Goal: Task Accomplishment & Management: Use online tool/utility

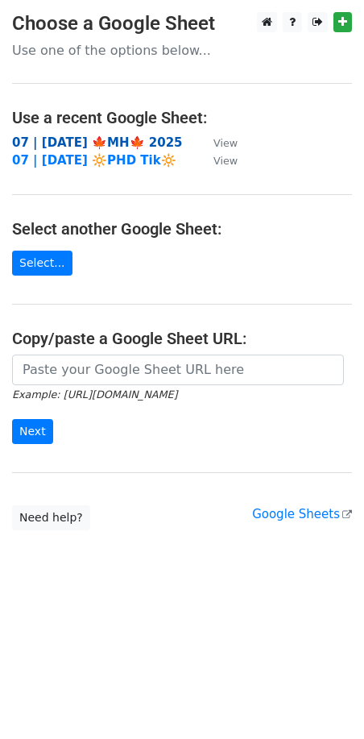
click at [123, 139] on strong "07 | SEP 20 🍁MH🍁 2025" at bounding box center [97, 142] width 171 height 15
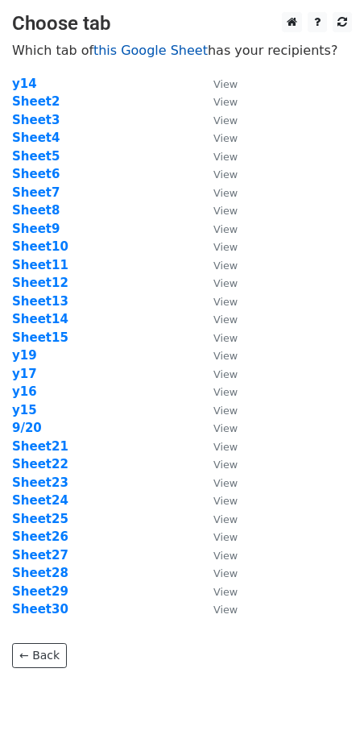
click at [123, 51] on link "this Google Sheet" at bounding box center [150, 50] width 114 height 15
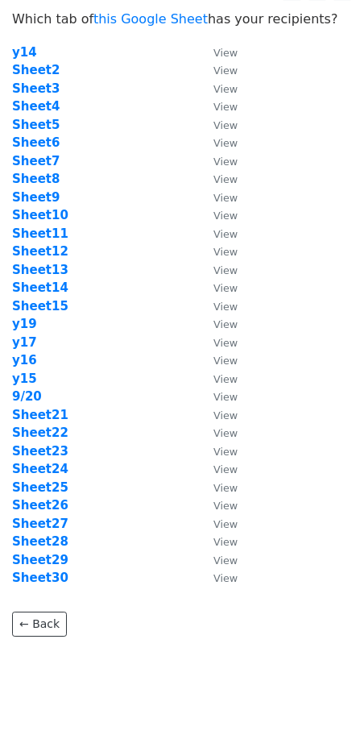
scroll to position [33, 0]
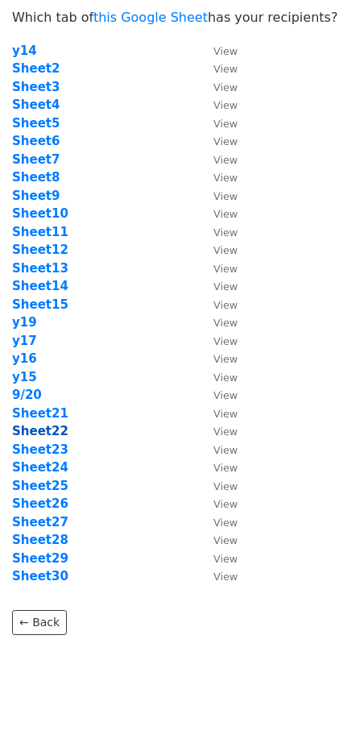
click at [31, 434] on strong "Sheet22" at bounding box center [40, 431] width 56 height 15
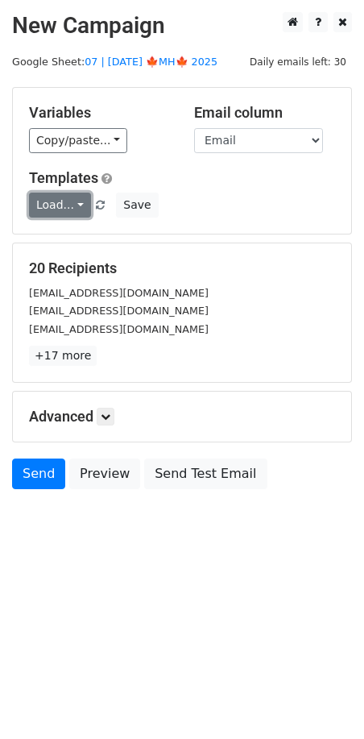
click at [64, 205] on link "Load..." at bounding box center [60, 205] width 62 height 25
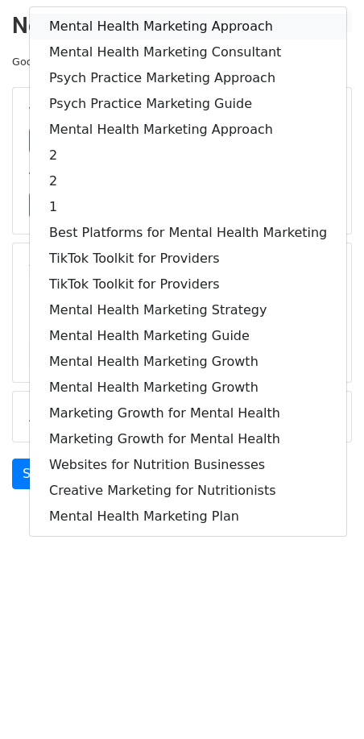
click at [130, 21] on link "Mental Health Marketing Approach" at bounding box center [188, 27] width 317 height 26
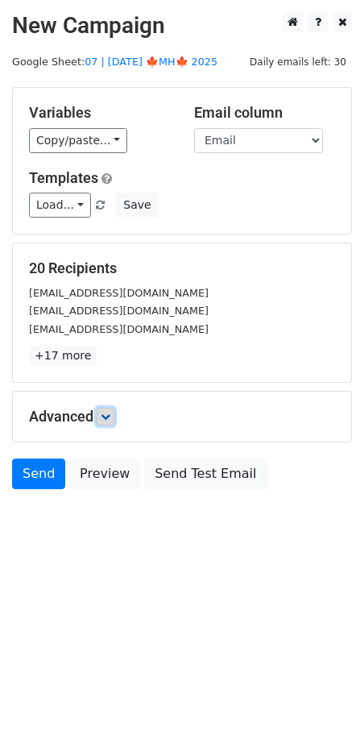
click at [105, 413] on icon at bounding box center [106, 417] width 10 height 10
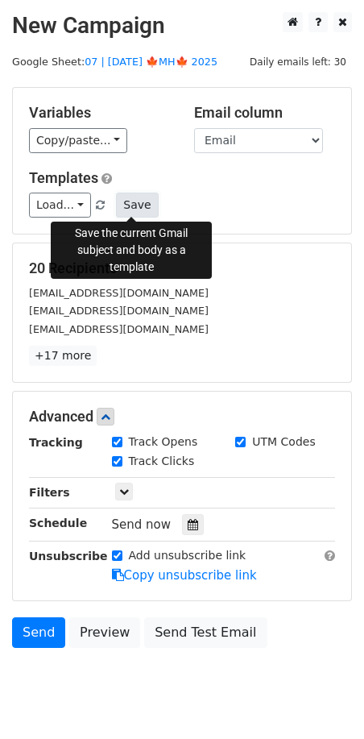
click at [130, 208] on button "Save" at bounding box center [137, 205] width 42 height 25
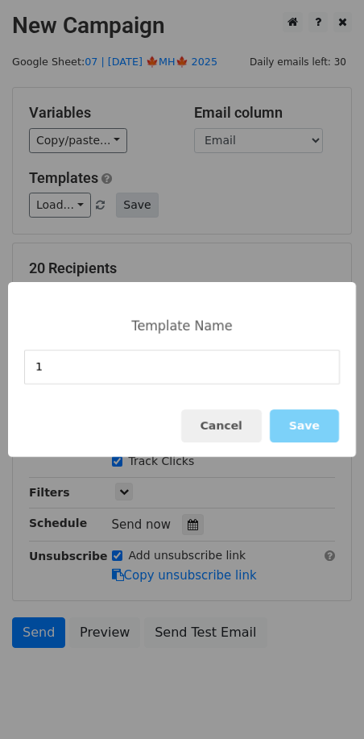
type input "1"
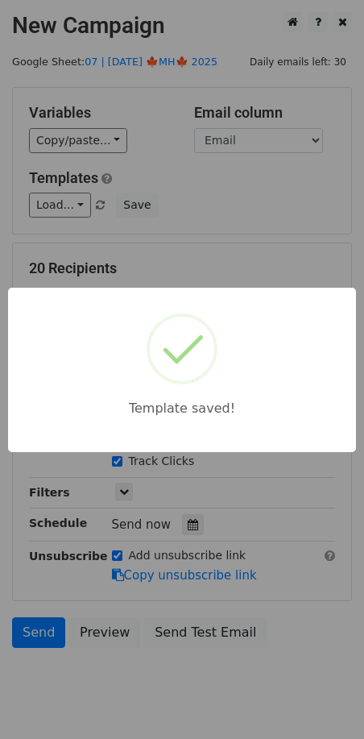
drag, startPoint x: 185, startPoint y: 222, endPoint x: 209, endPoint y: 550, distance: 329.7
click at [184, 233] on div "Template saved!" at bounding box center [182, 369] width 364 height 739
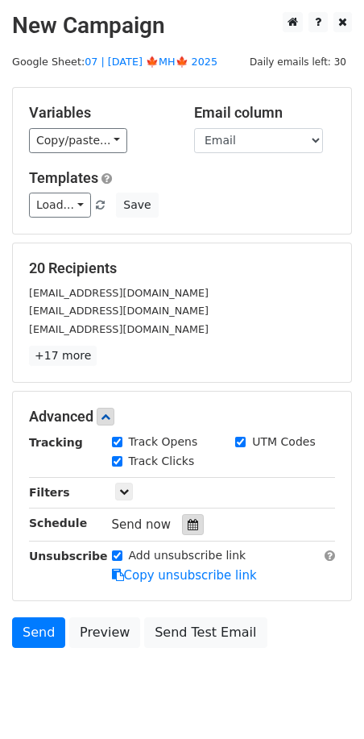
click at [188, 523] on icon at bounding box center [193, 524] width 10 height 11
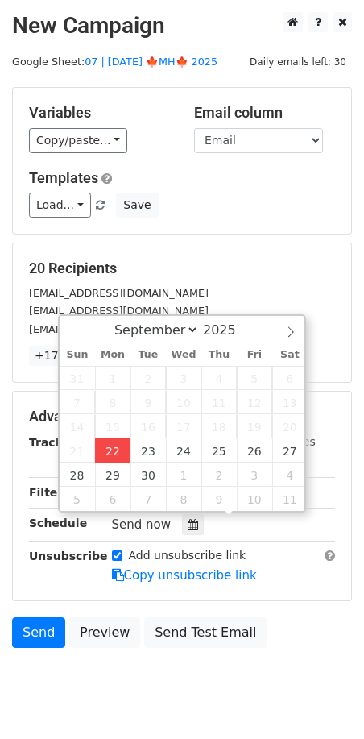
type input "2025-09-22 12:00"
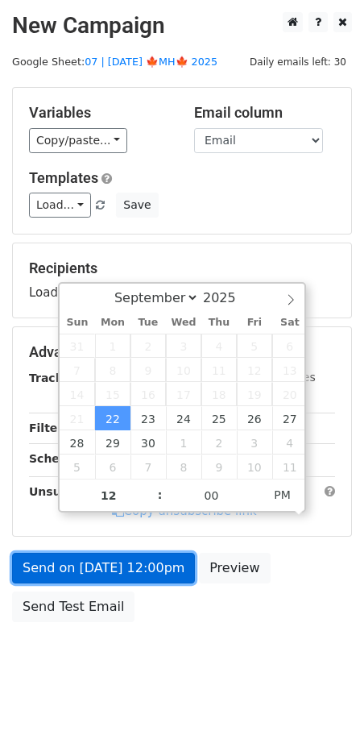
click at [121, 572] on link "Send on Sep 22 at 12:00pm" at bounding box center [103, 568] width 183 height 31
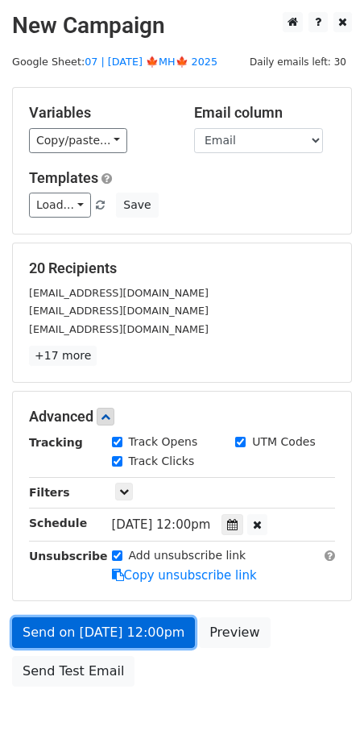
click at [68, 626] on link "Send on Sep 22 at 12:00pm" at bounding box center [103, 632] width 183 height 31
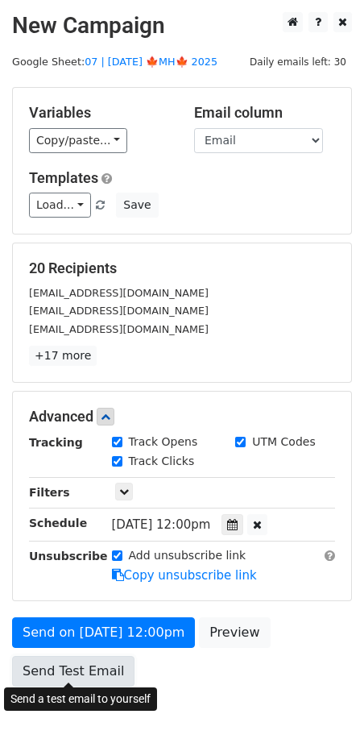
click at [56, 670] on link "Send Test Email" at bounding box center [73, 671] width 123 height 31
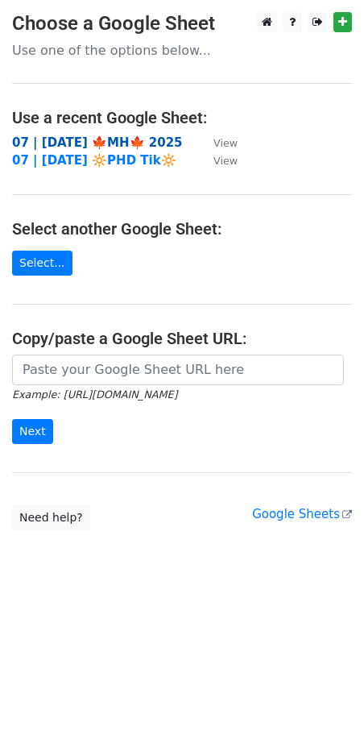
click at [90, 136] on strong "07 | SEP 20 🍁MH🍁 2025" at bounding box center [97, 142] width 171 height 15
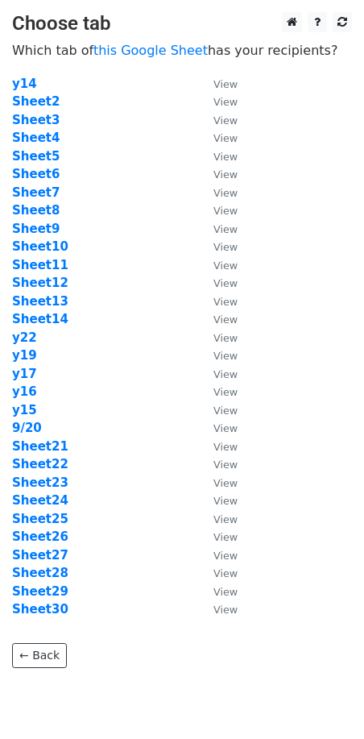
click at [27, 472] on td "Sheet22" at bounding box center [104, 464] width 185 height 19
click at [27, 477] on strong "Sheet23" at bounding box center [40, 483] width 56 height 15
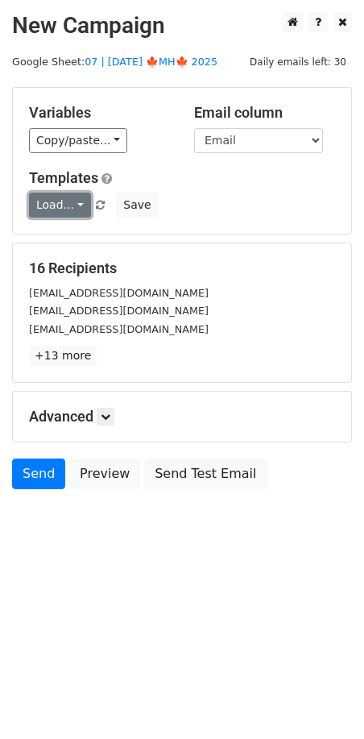
click at [60, 203] on link "Load..." at bounding box center [60, 205] width 62 height 25
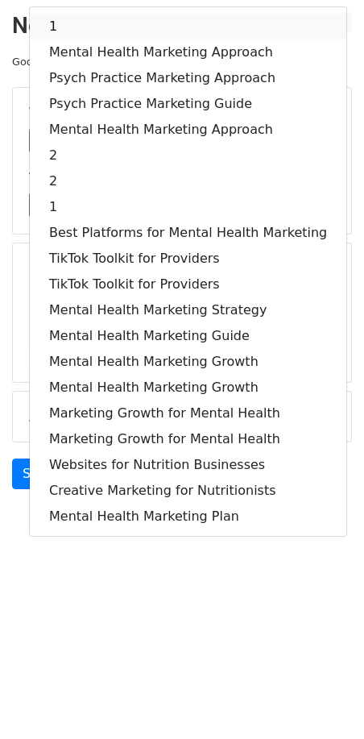
click at [105, 35] on link "1" at bounding box center [188, 27] width 317 height 26
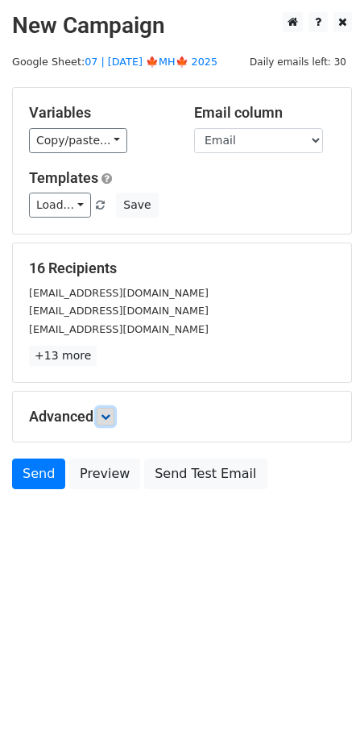
click at [113, 422] on link at bounding box center [106, 417] width 18 height 18
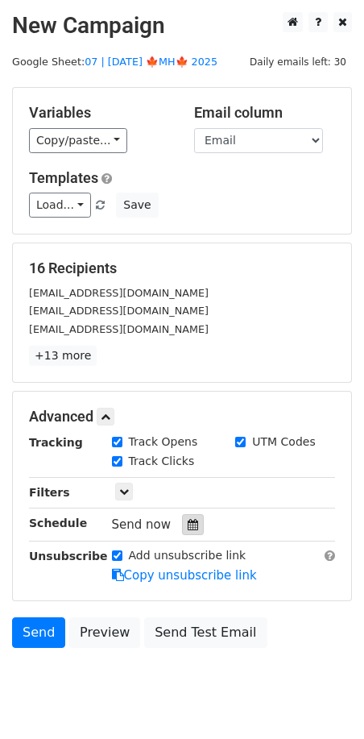
click at [188, 525] on icon at bounding box center [193, 524] width 10 height 11
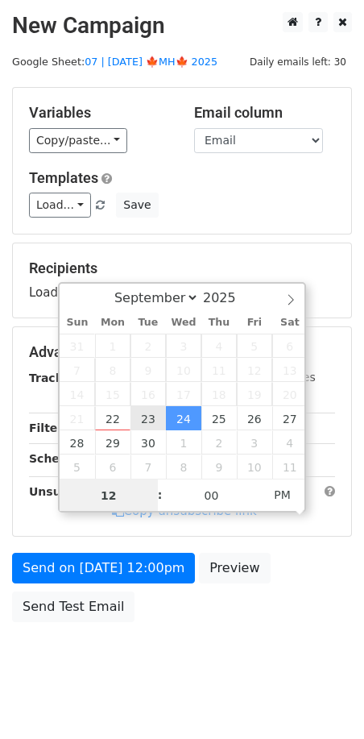
type input "2025-09-23 12:00"
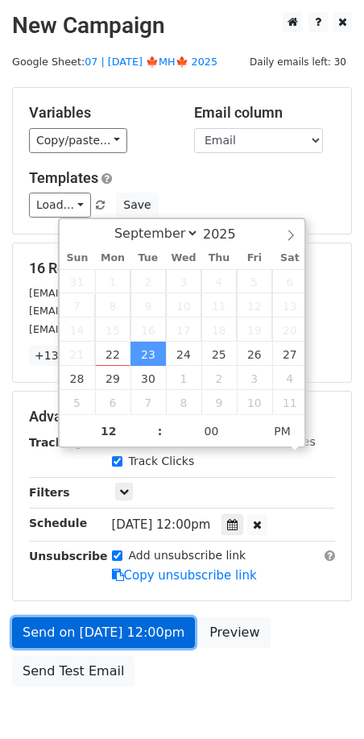
click at [121, 623] on link "Send on Sep 23 at 12:00pm" at bounding box center [103, 632] width 183 height 31
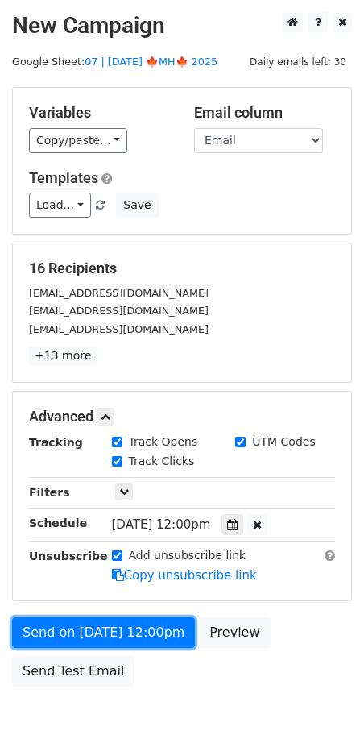
scroll to position [81, 0]
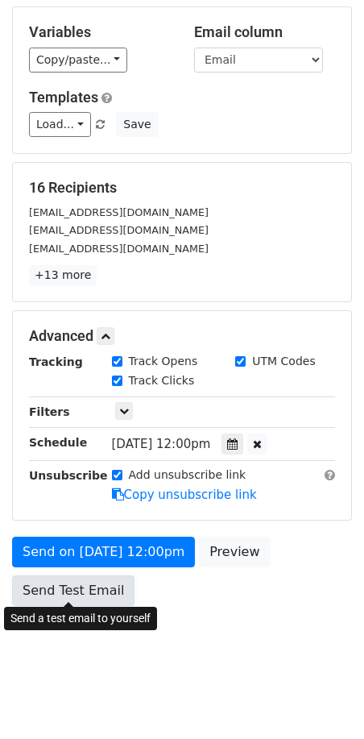
click at [79, 588] on link "Send Test Email" at bounding box center [73, 590] width 123 height 31
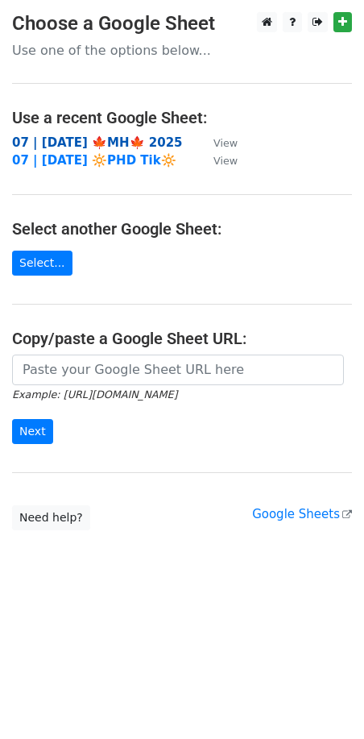
click at [39, 142] on strong "07 | [DATE] 🍁MH🍁 2025" at bounding box center [97, 142] width 171 height 15
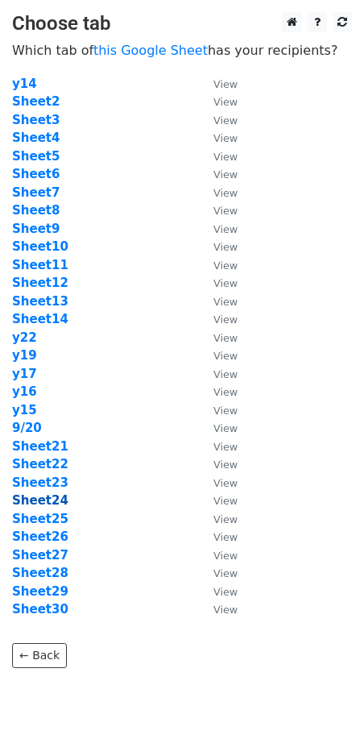
click at [44, 496] on strong "Sheet24" at bounding box center [40, 500] width 56 height 15
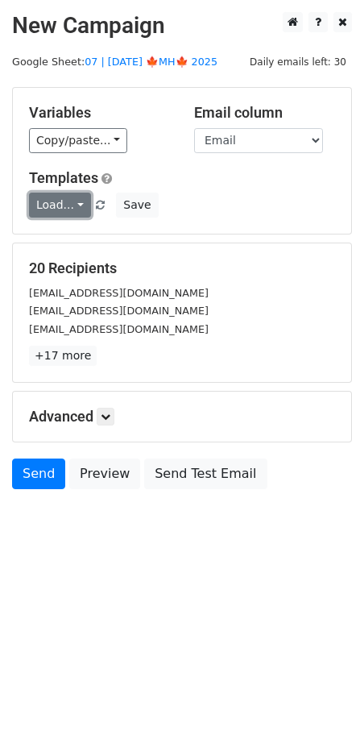
click at [64, 203] on link "Load..." at bounding box center [60, 205] width 62 height 25
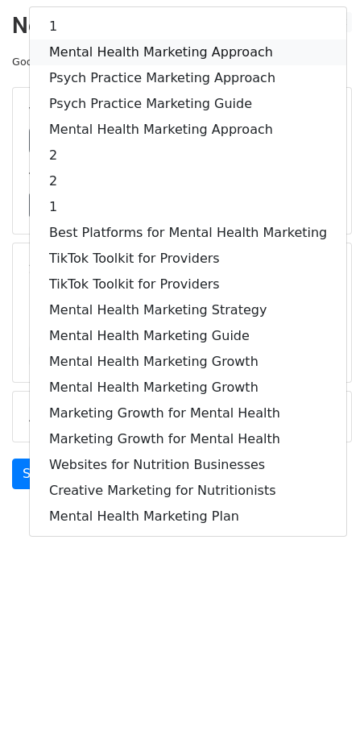
click at [114, 48] on link "Mental Health Marketing Approach" at bounding box center [188, 52] width 317 height 26
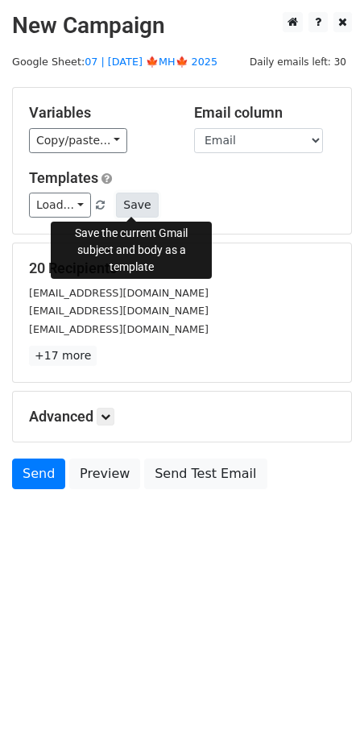
click at [131, 201] on button "Save" at bounding box center [137, 205] width 42 height 25
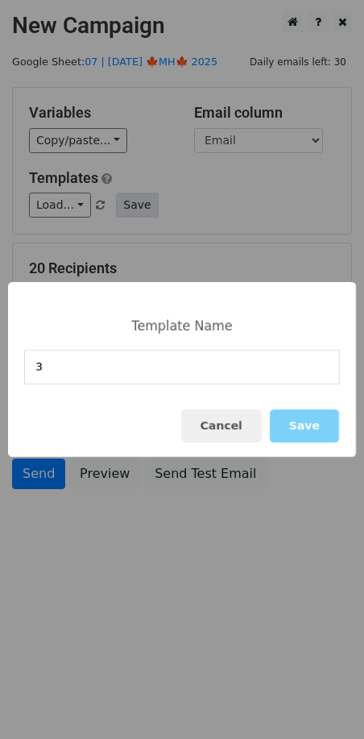
type input "3"
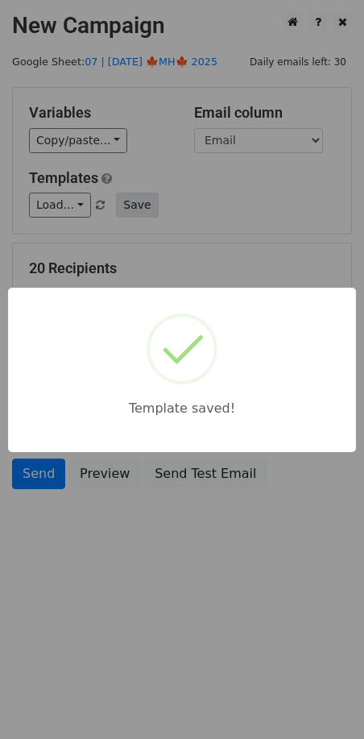
drag, startPoint x: 156, startPoint y: 193, endPoint x: 151, endPoint y: 201, distance: 10.1
click at [156, 193] on div "Template saved!" at bounding box center [182, 369] width 364 height 739
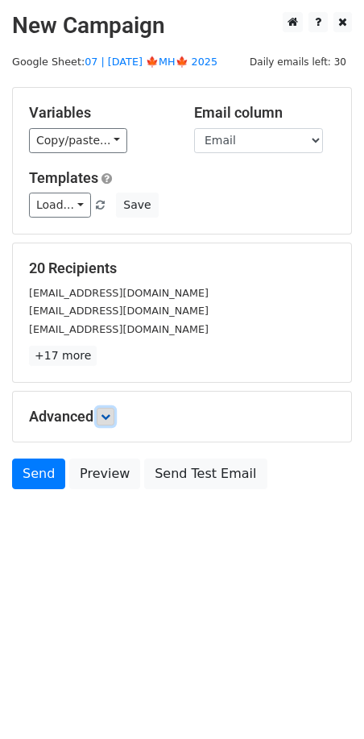
click at [105, 408] on link at bounding box center [106, 417] width 18 height 18
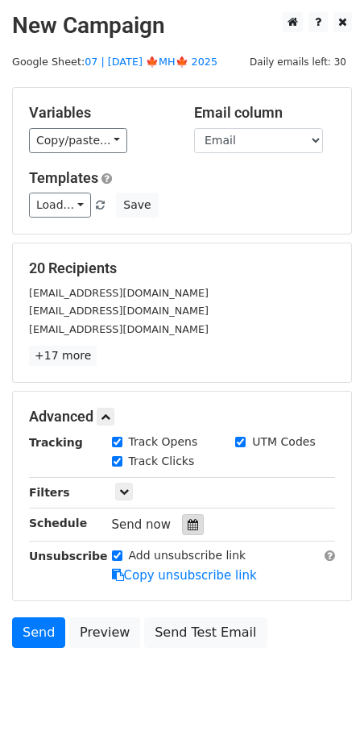
click at [191, 523] on div at bounding box center [193, 524] width 22 height 21
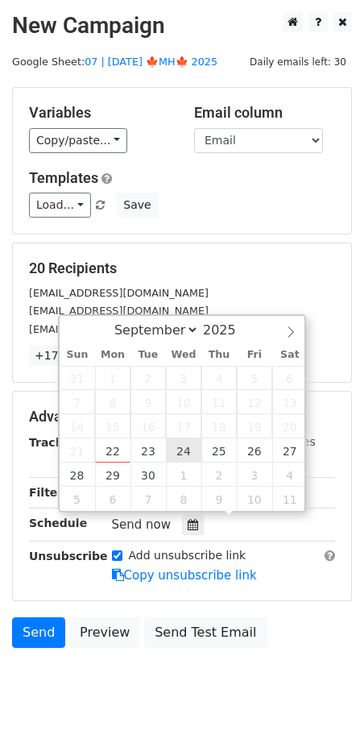
type input "2025-09-24 12:00"
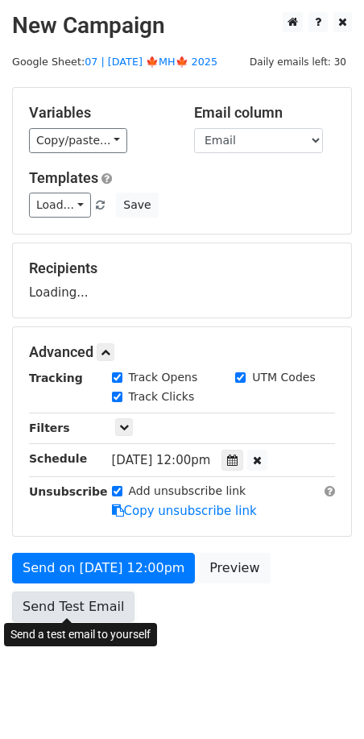
click at [96, 610] on link "Send Test Email" at bounding box center [73, 607] width 123 height 31
